Goal: Information Seeking & Learning: Learn about a topic

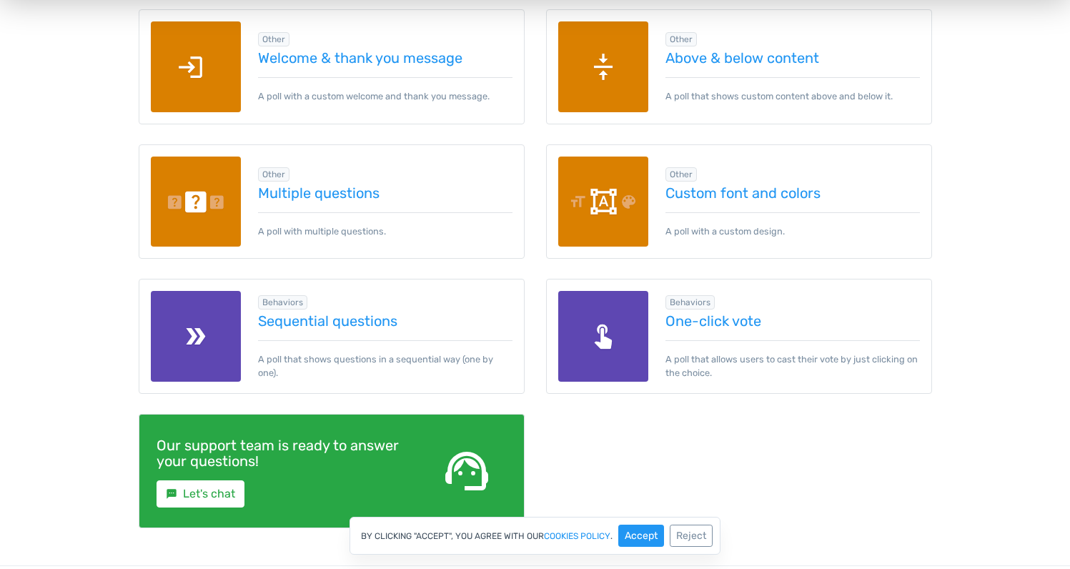
scroll to position [2009, 0]
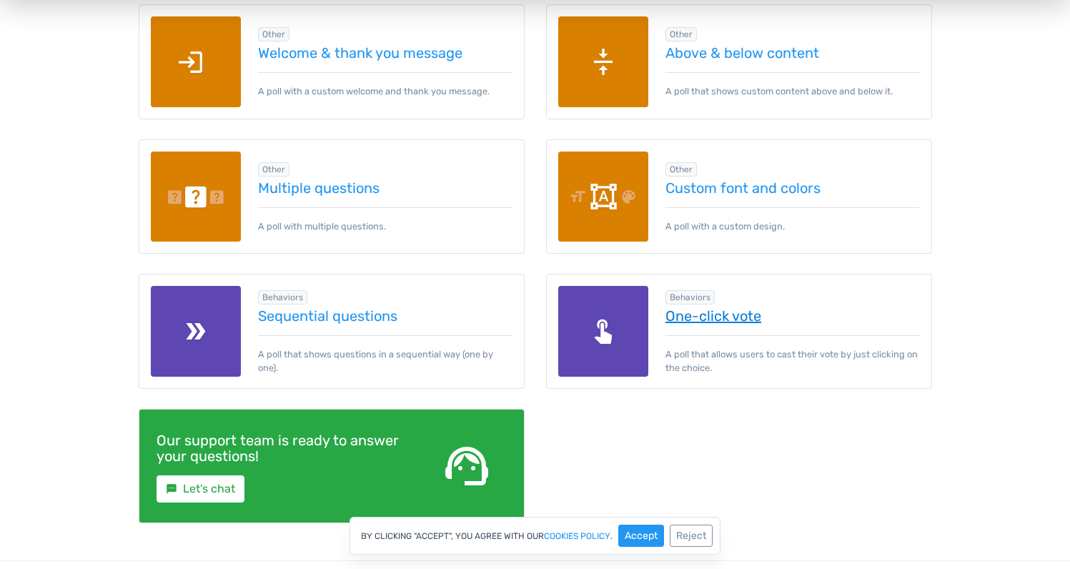
click at [694, 312] on link "One-click vote" at bounding box center [793, 316] width 255 height 16
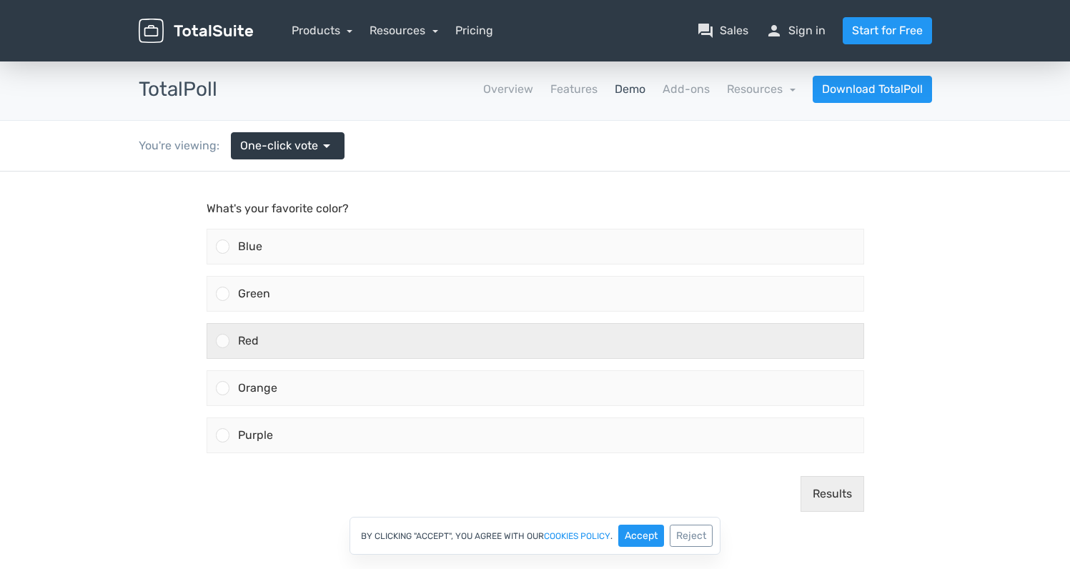
click at [222, 340] on div at bounding box center [223, 341] width 14 height 14
click at [222, 341] on input "Red" at bounding box center [222, 341] width 0 height 0
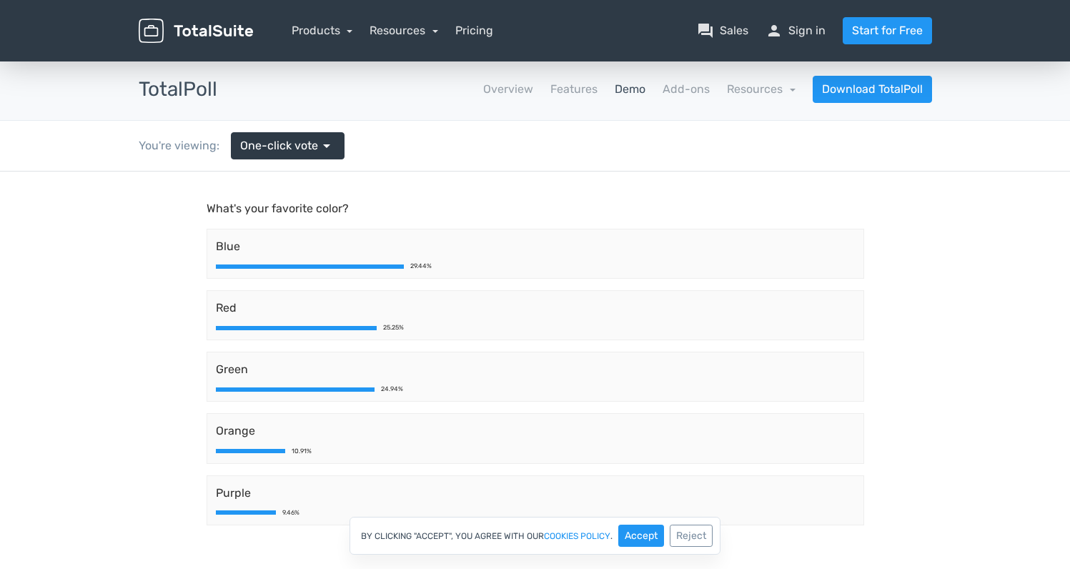
click at [633, 90] on link "Demo" at bounding box center [630, 89] width 31 height 17
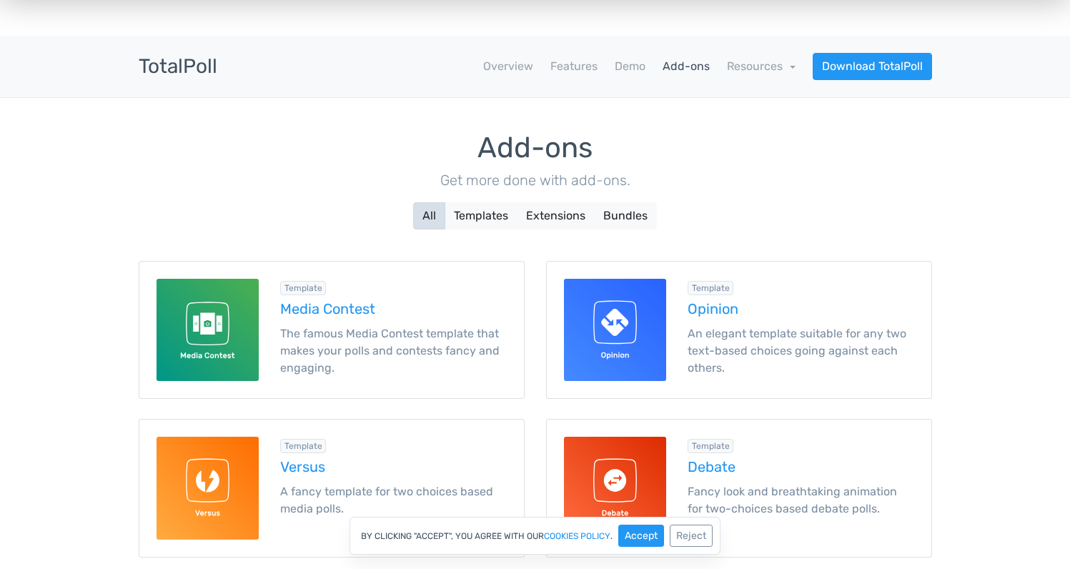
scroll to position [39, 0]
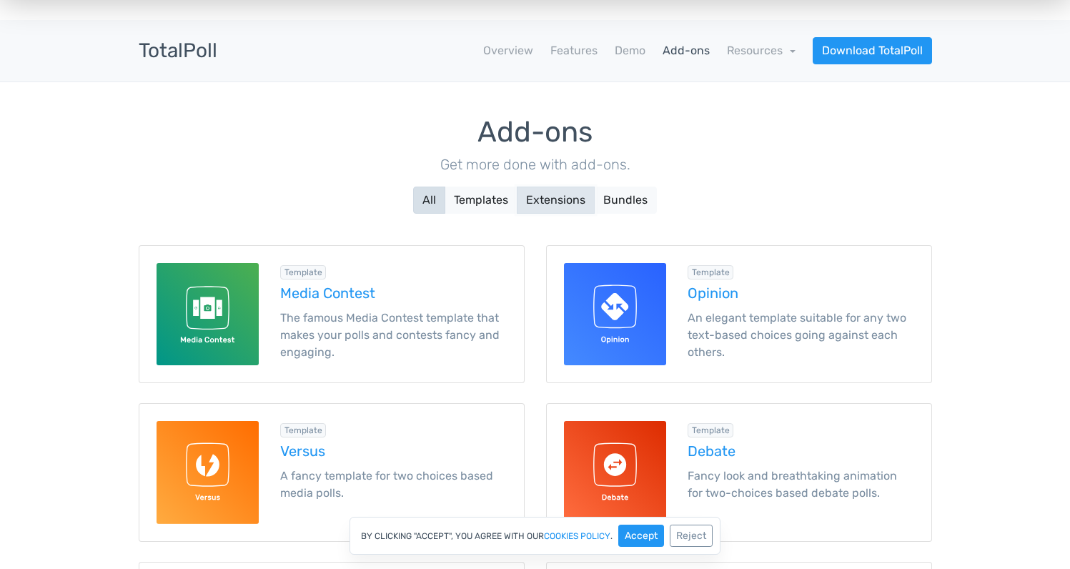
click at [560, 199] on button "Extensions" at bounding box center [556, 200] width 78 height 27
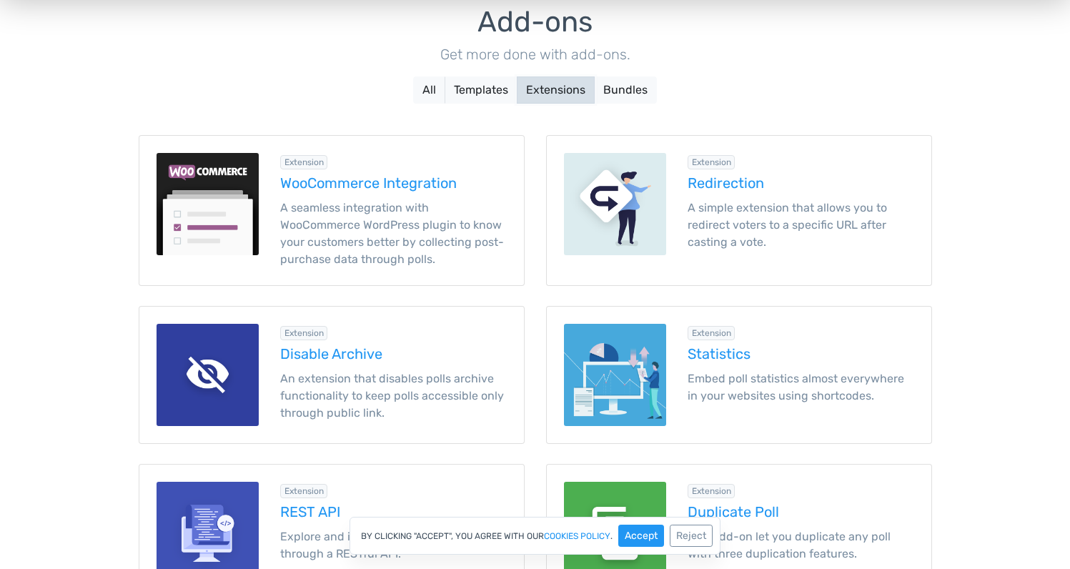
scroll to position [0, 0]
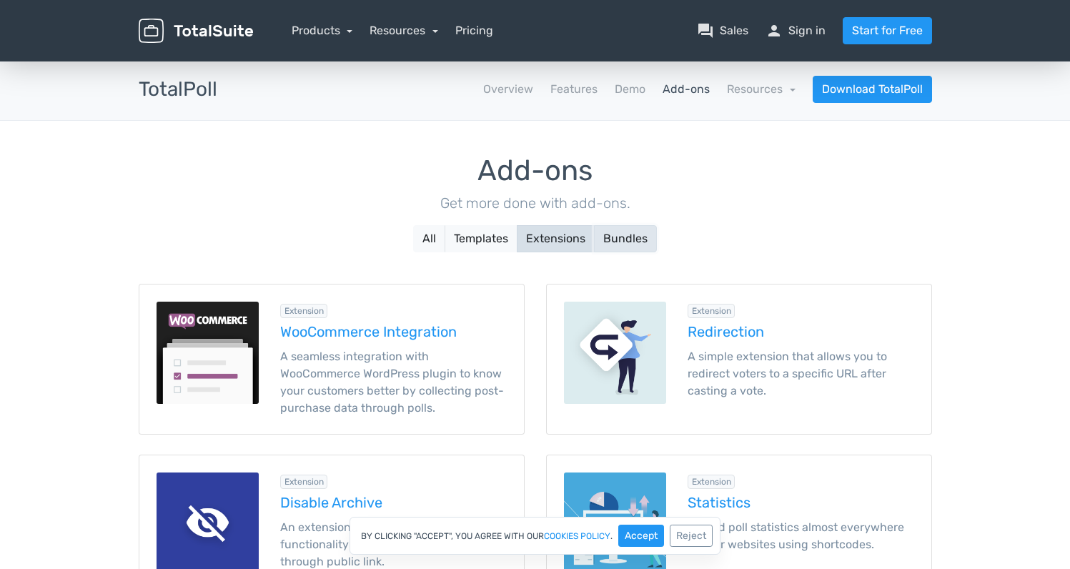
click at [626, 229] on button "Bundles" at bounding box center [625, 238] width 63 height 27
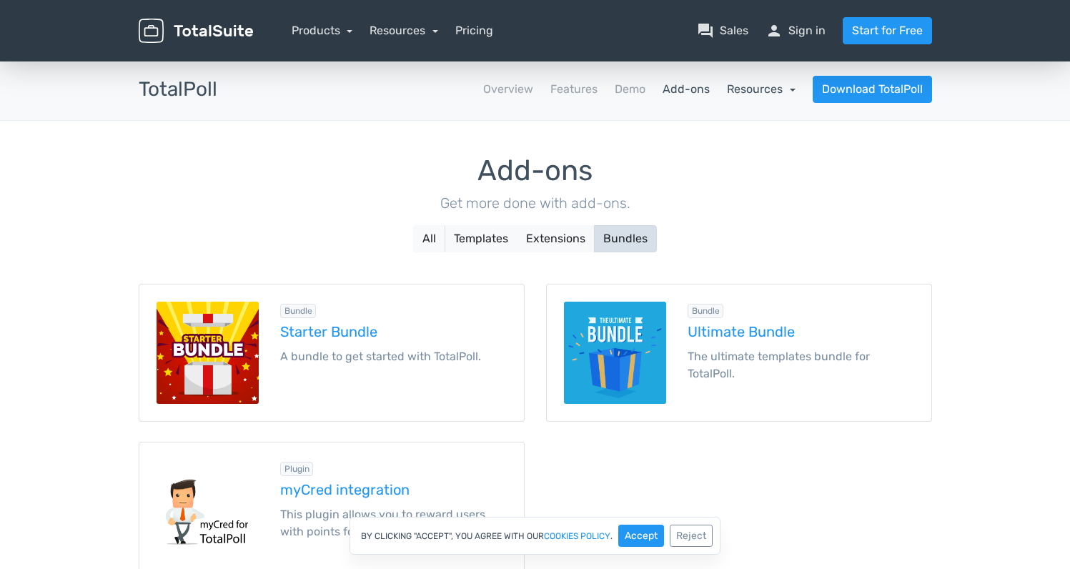
click at [763, 89] on link "Resources" at bounding box center [761, 89] width 69 height 14
click at [489, 132] on div "Add-ons Get more done with add-ons. All Templates Extensions Bundles Template M…" at bounding box center [535, 368] width 815 height 494
click at [430, 243] on button "All" at bounding box center [429, 238] width 32 height 27
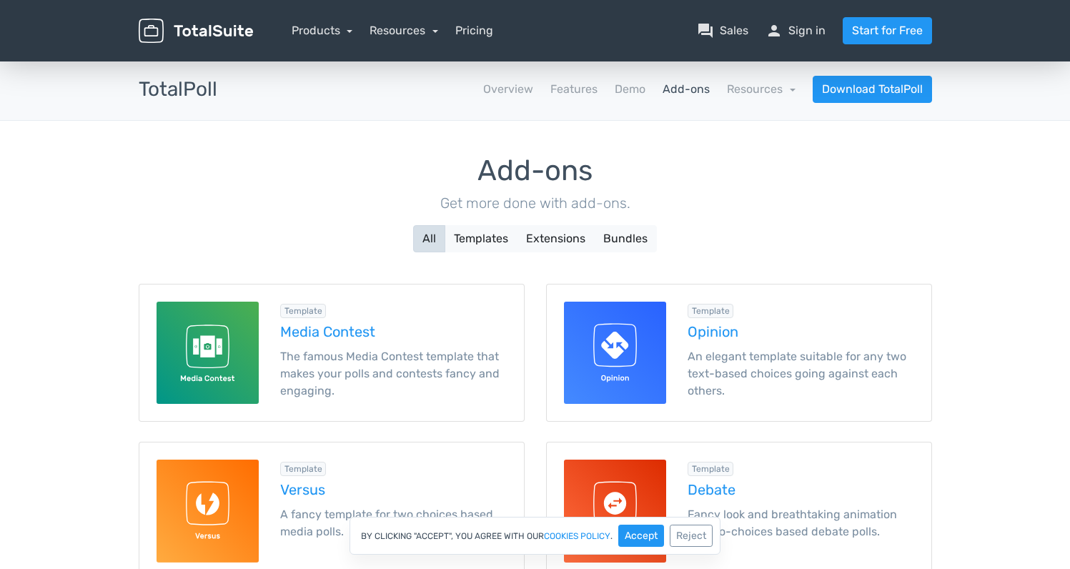
scroll to position [564, 0]
